Goal: Task Accomplishment & Management: Use online tool/utility

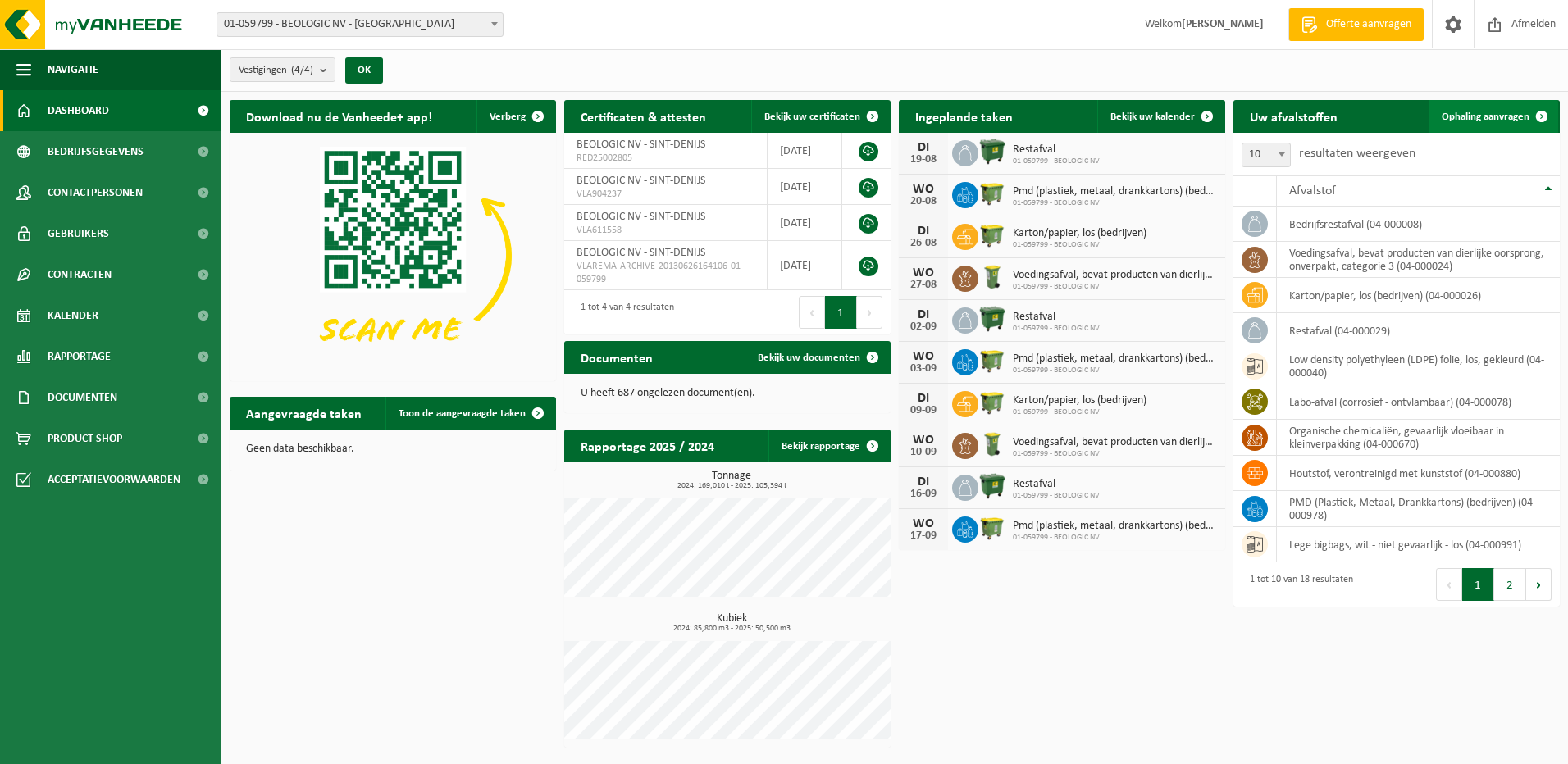
click at [1483, 116] on span "Ophaling aanvragen" at bounding box center [1485, 117] width 88 height 11
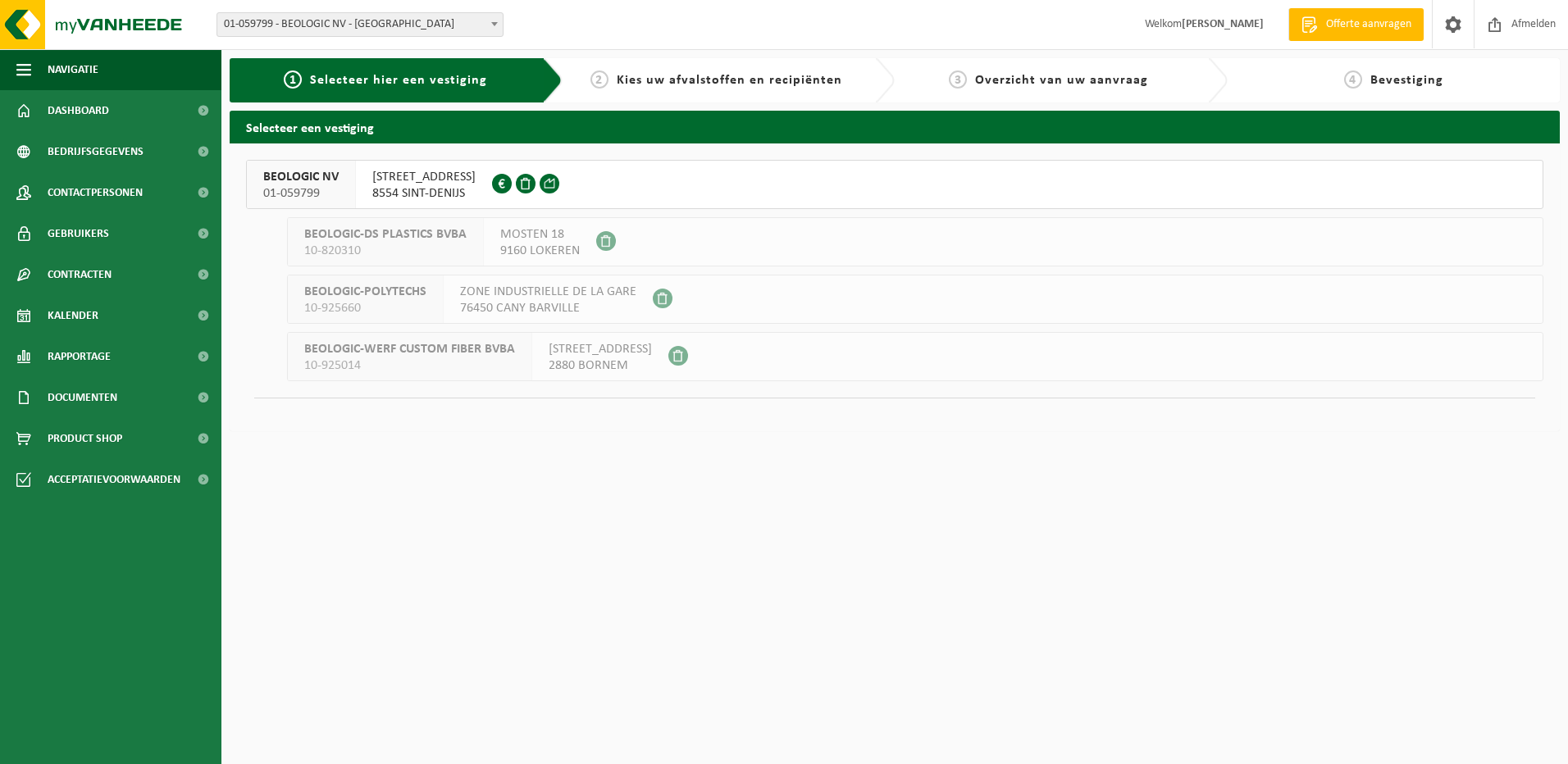
click at [394, 188] on span "8554 SINT-DENIJS" at bounding box center [424, 193] width 104 height 17
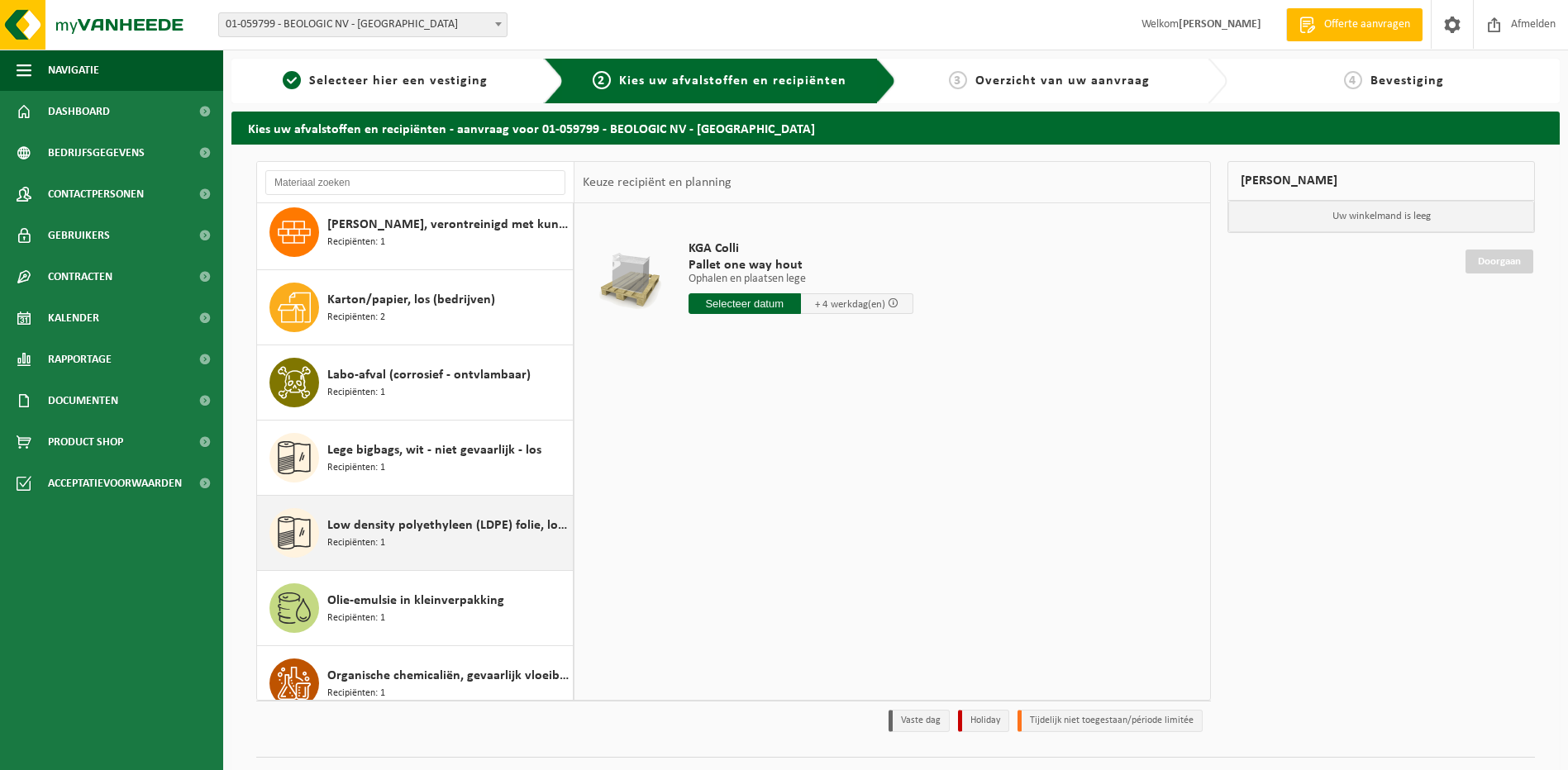
scroll to position [413, 0]
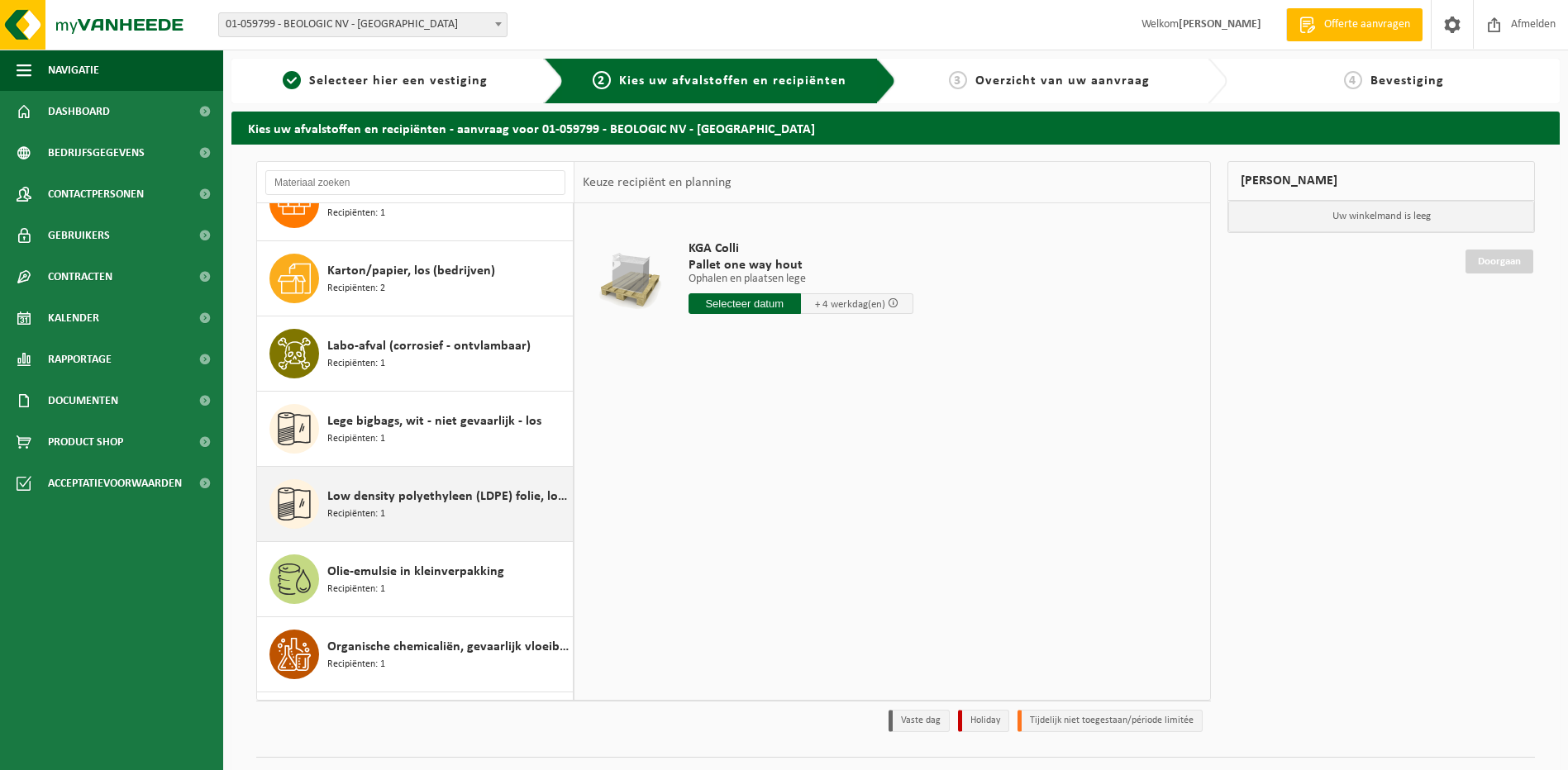
click at [425, 498] on span "Low density polyethyleen (LDPE) folie, los, gekleurd" at bounding box center [448, 496] width 242 height 20
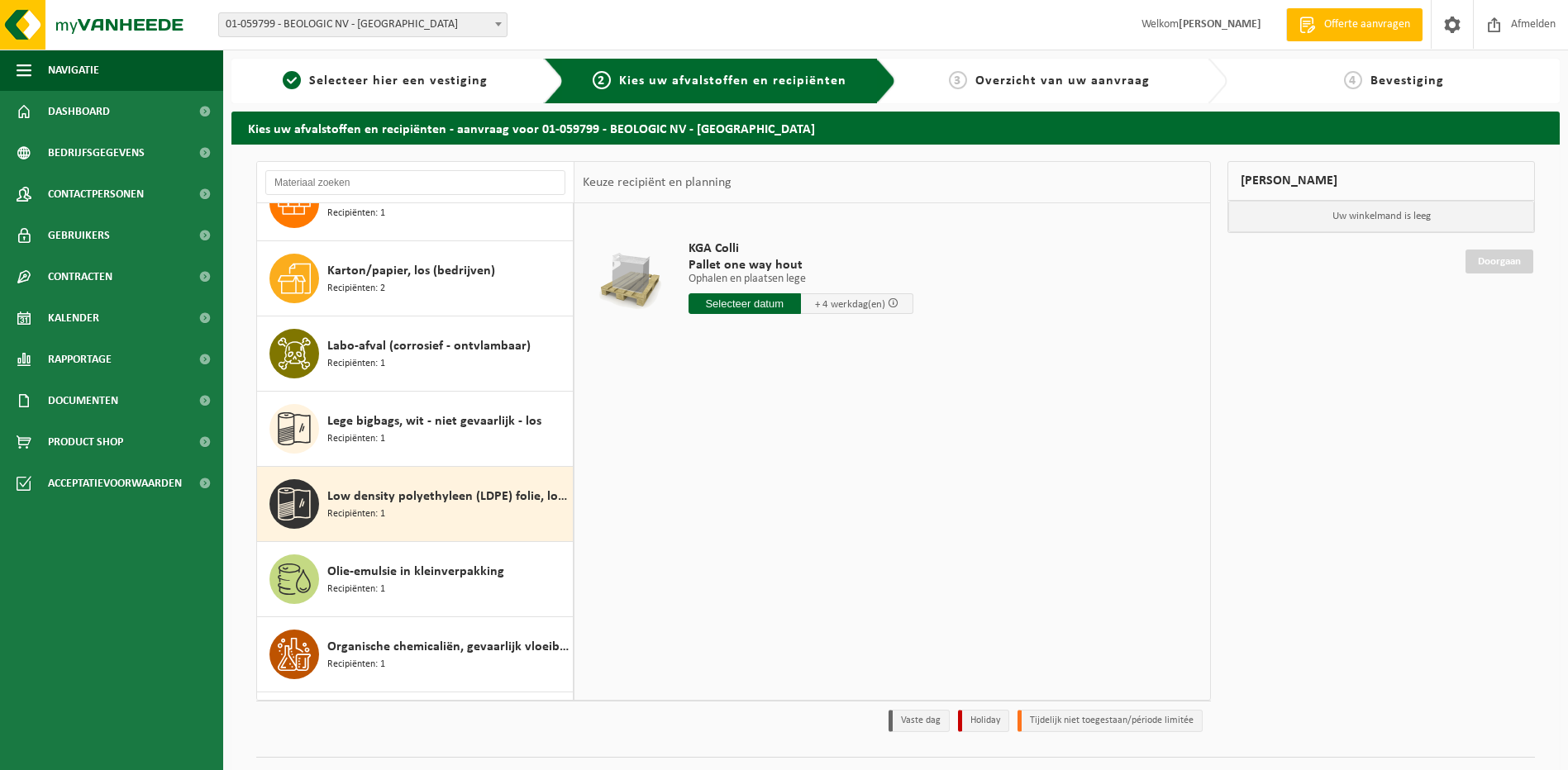
scroll to position [677, 0]
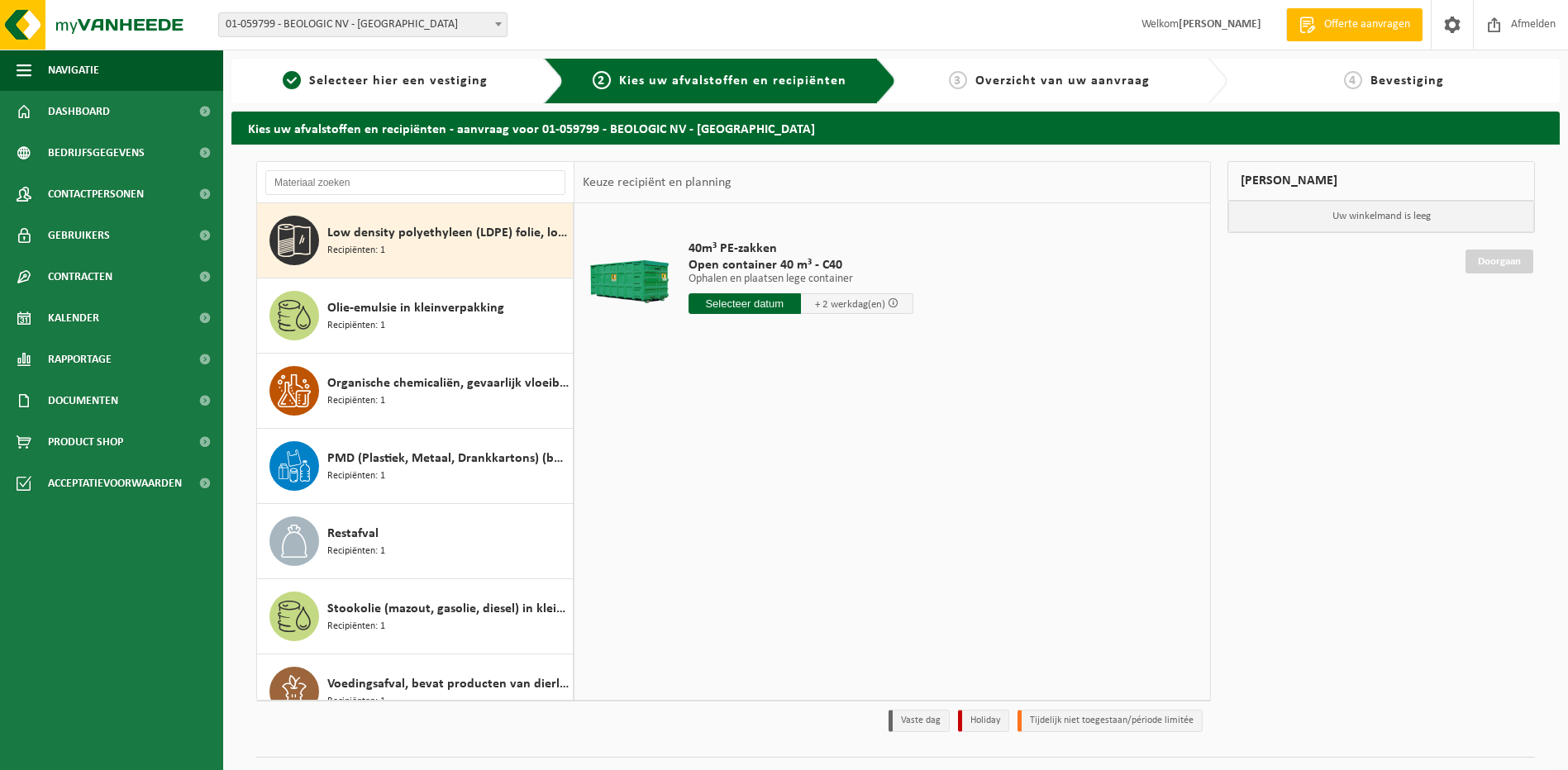
click at [741, 299] on input "text" at bounding box center [744, 304] width 113 height 21
click at [707, 474] on div "18" at bounding box center [703, 476] width 29 height 26
type input "Van 2025-08-18"
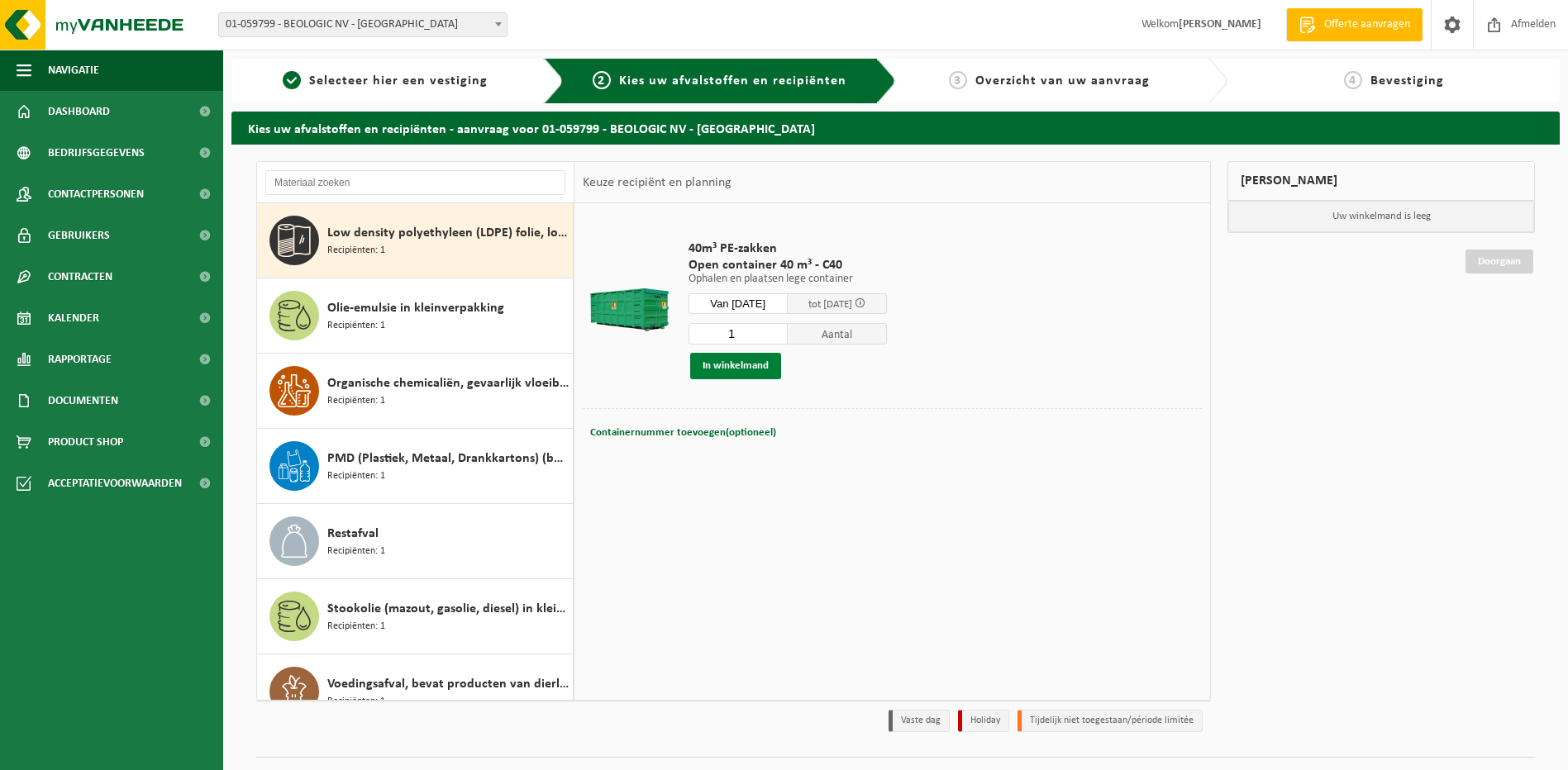
click at [747, 362] on button "In winkelmand" at bounding box center [735, 365] width 90 height 26
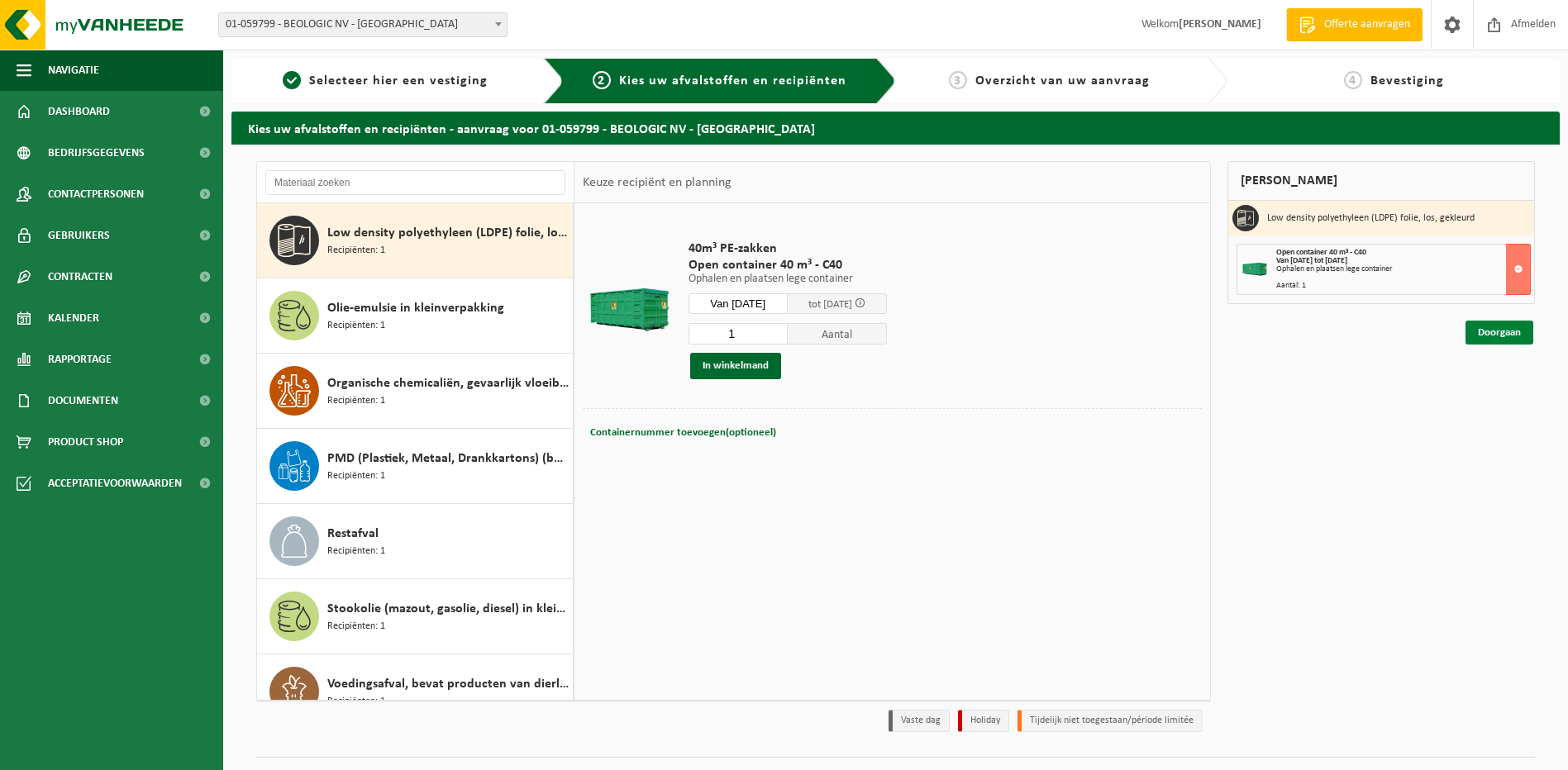
click at [1488, 334] on link "Doorgaan" at bounding box center [1499, 333] width 68 height 24
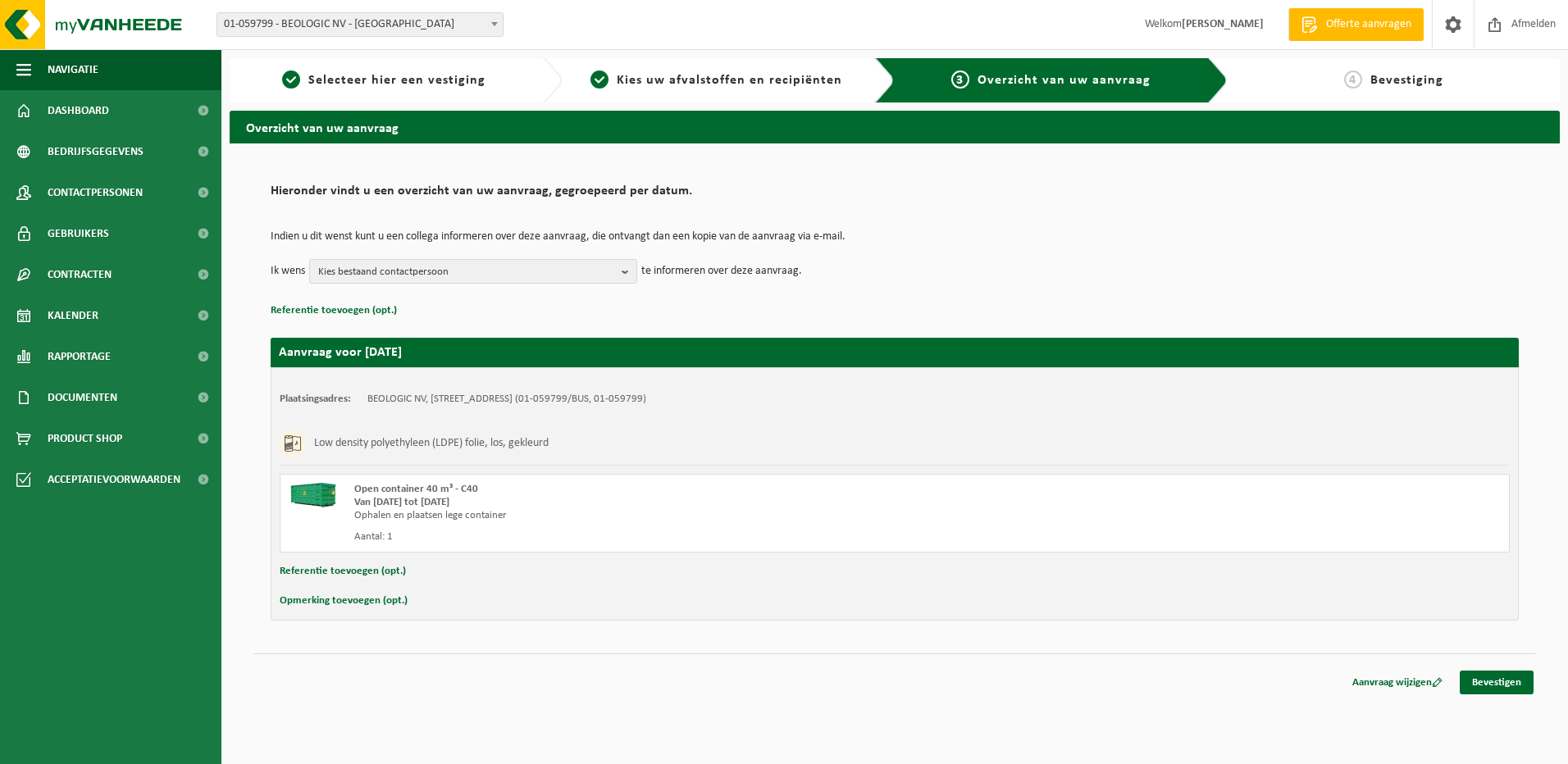
click at [393, 574] on button "Referentie toevoegen (opt.)" at bounding box center [342, 571] width 126 height 21
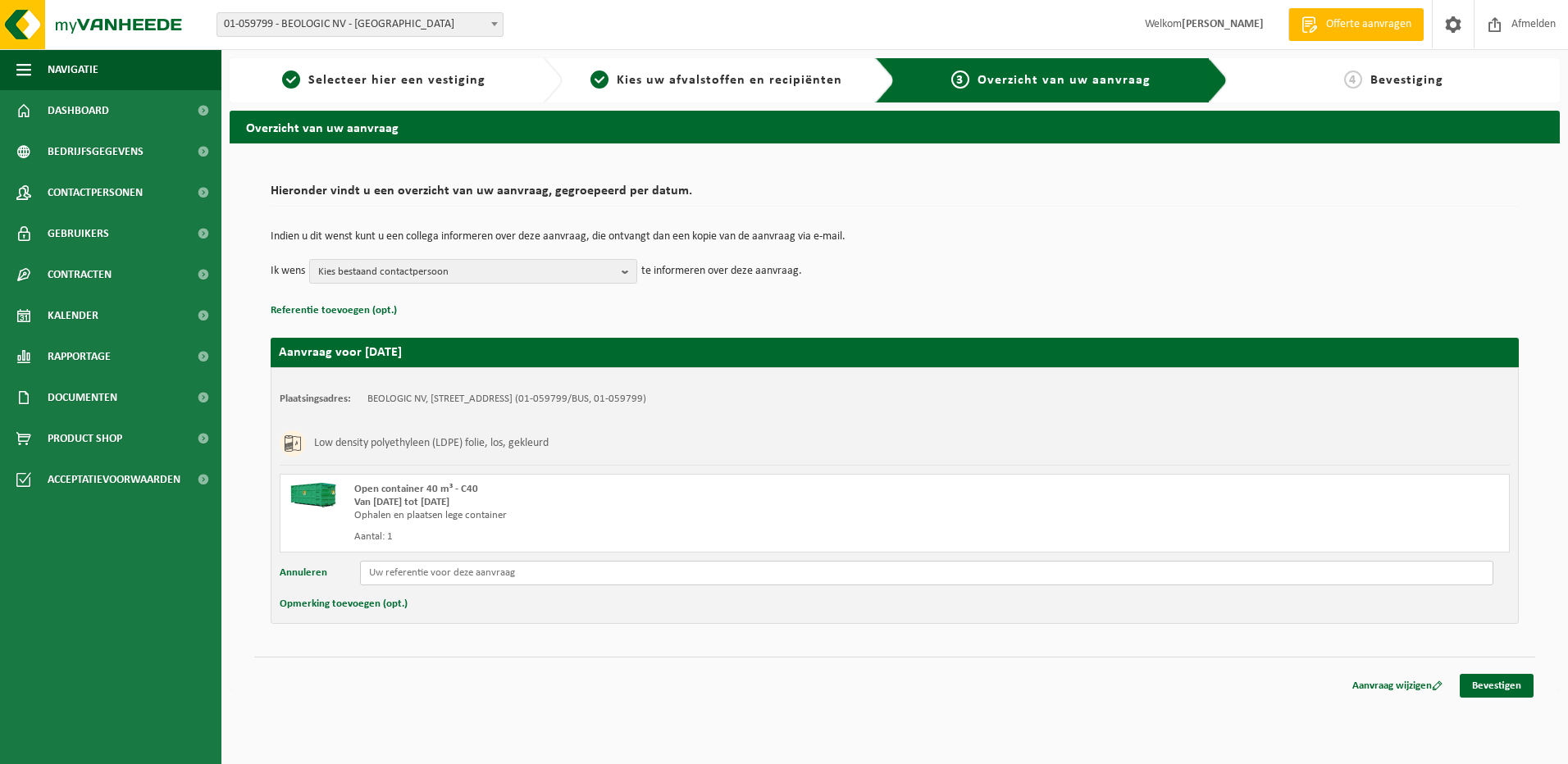
click at [482, 577] on input "text" at bounding box center [926, 573] width 1133 height 25
type input "C40-205"
click at [1500, 685] on link "Bevestigen" at bounding box center [1497, 686] width 74 height 24
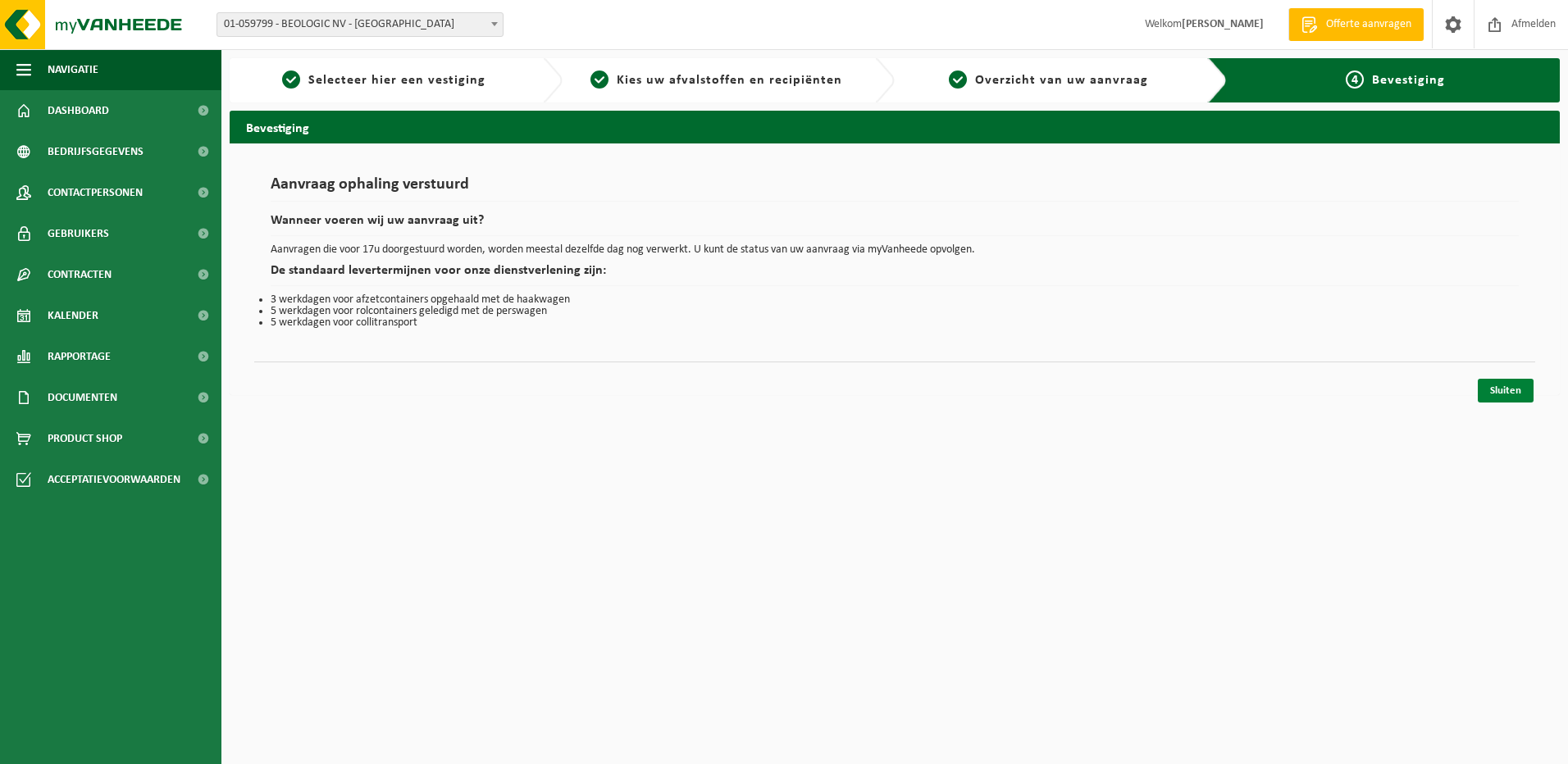
click at [1503, 386] on link "Sluiten" at bounding box center [1505, 390] width 56 height 24
